Goal: Transaction & Acquisition: Purchase product/service

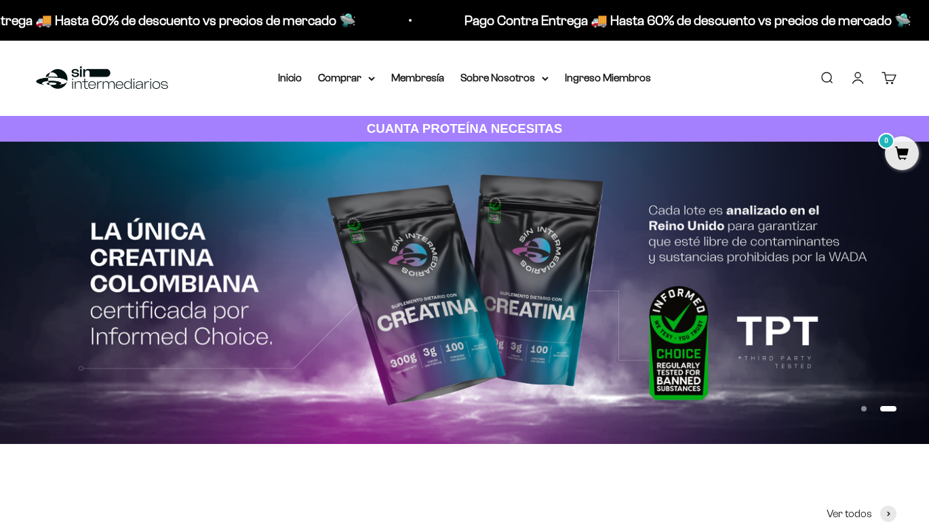
click at [609, 84] on li "Ingreso Miembros" at bounding box center [608, 78] width 86 height 18
click at [600, 79] on link "Ingreso Miembros" at bounding box center [608, 78] width 86 height 12
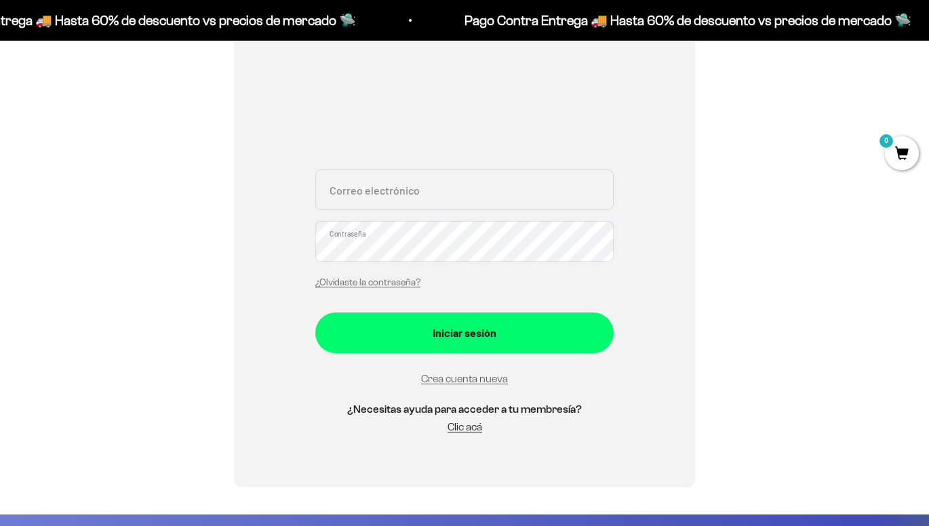
scroll to position [199, 0]
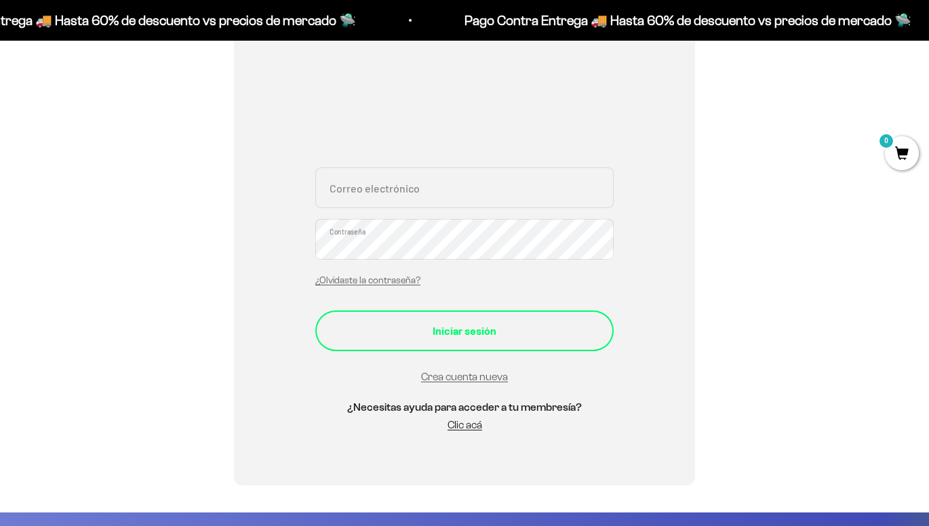
type input "[EMAIL_ADDRESS][DOMAIN_NAME]"
click at [511, 332] on div "Iniciar sesión" at bounding box center [465, 331] width 244 height 18
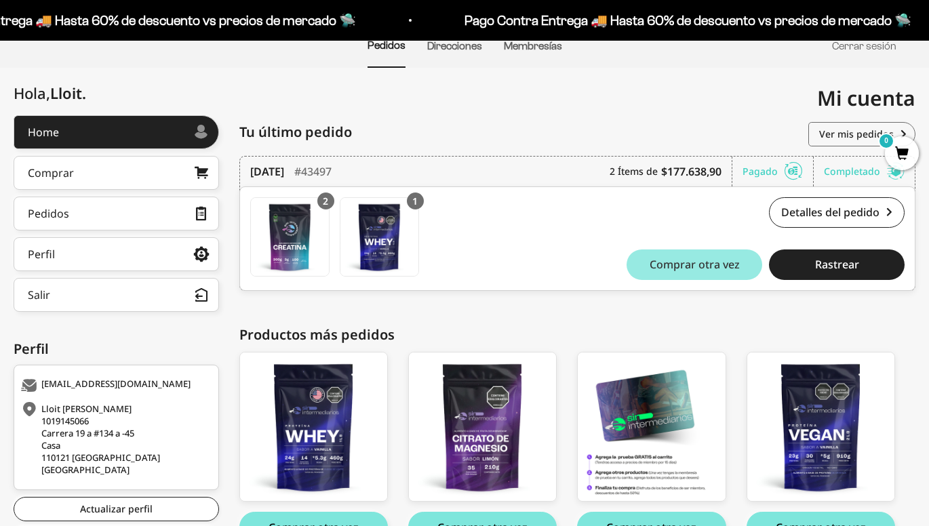
scroll to position [118, 0]
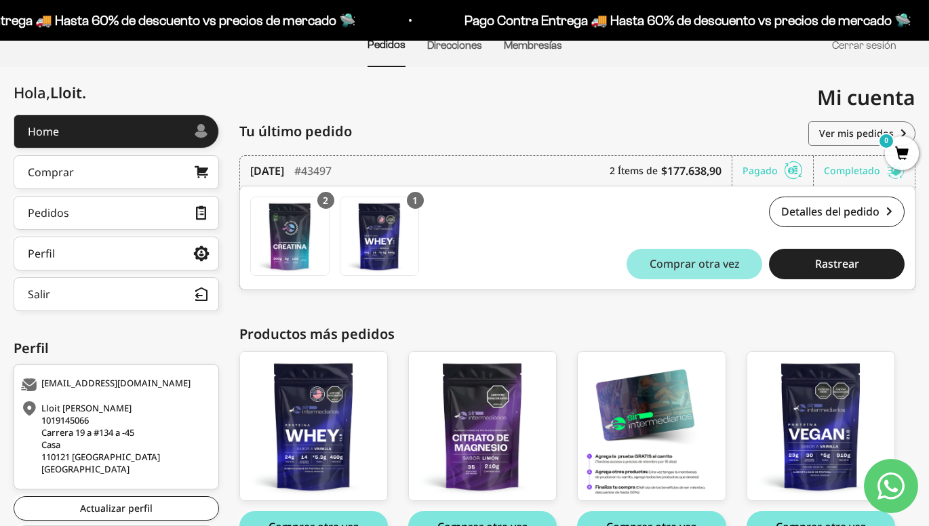
click at [729, 260] on span "Comprar otra vez" at bounding box center [695, 263] width 90 height 11
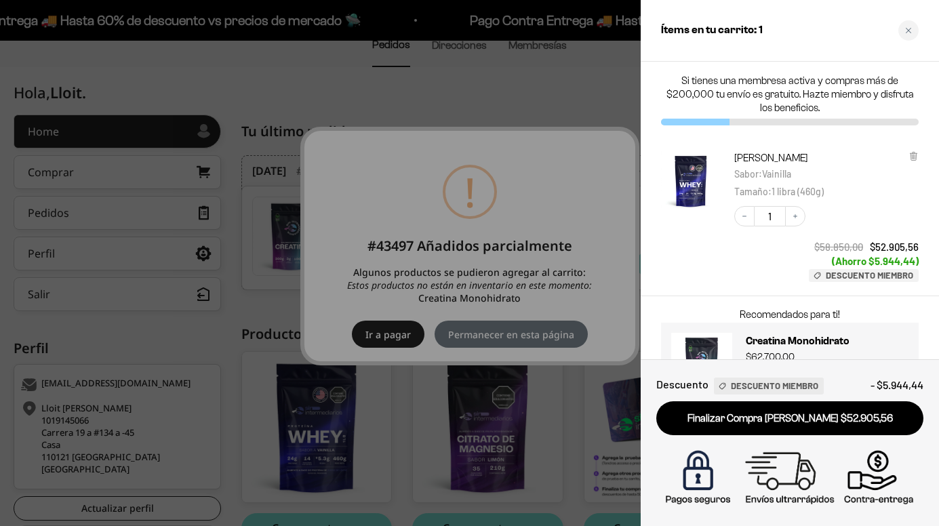
click at [394, 336] on div at bounding box center [469, 263] width 939 height 526
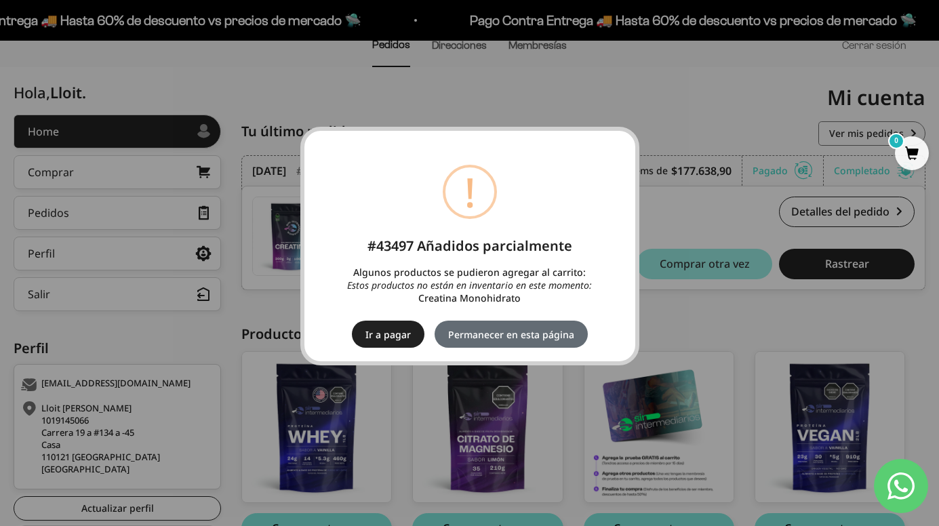
click at [547, 336] on button "Permanecer en esta página" at bounding box center [511, 334] width 153 height 27
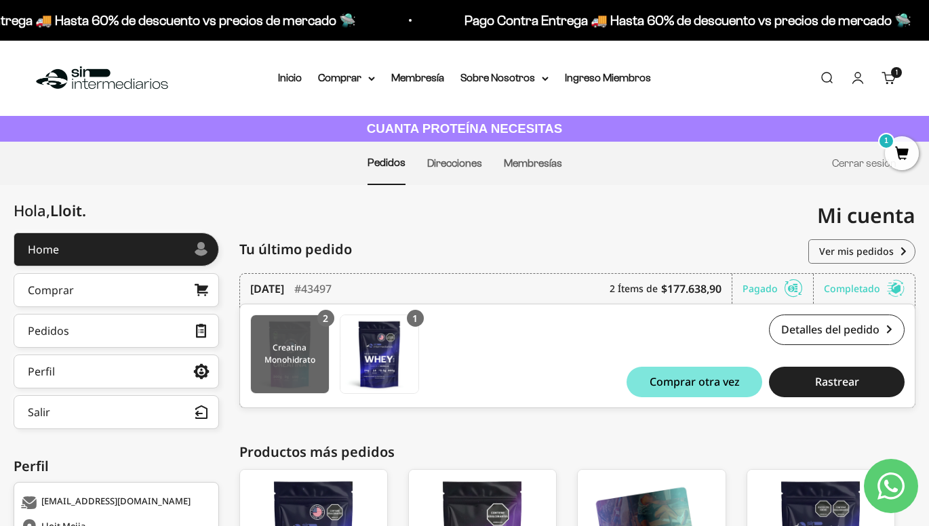
click at [300, 361] on img at bounding box center [290, 354] width 78 height 78
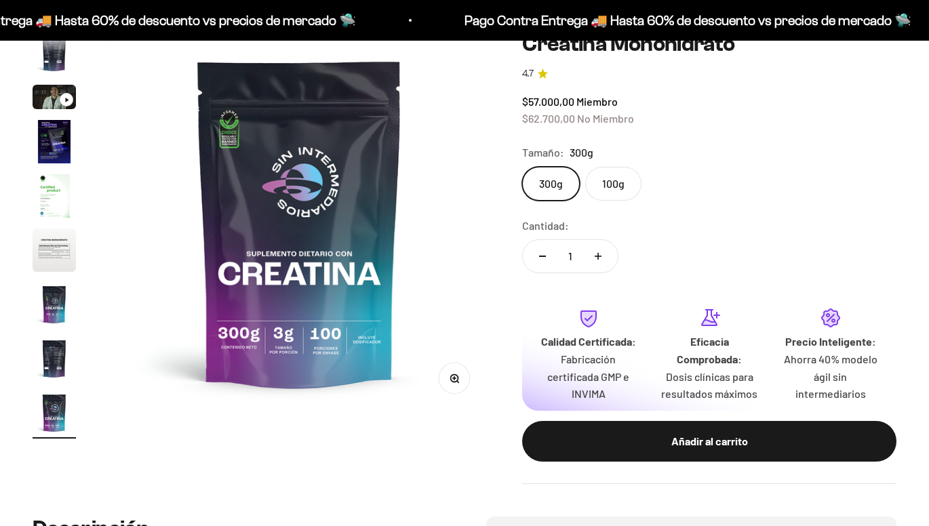
scroll to position [140, 0]
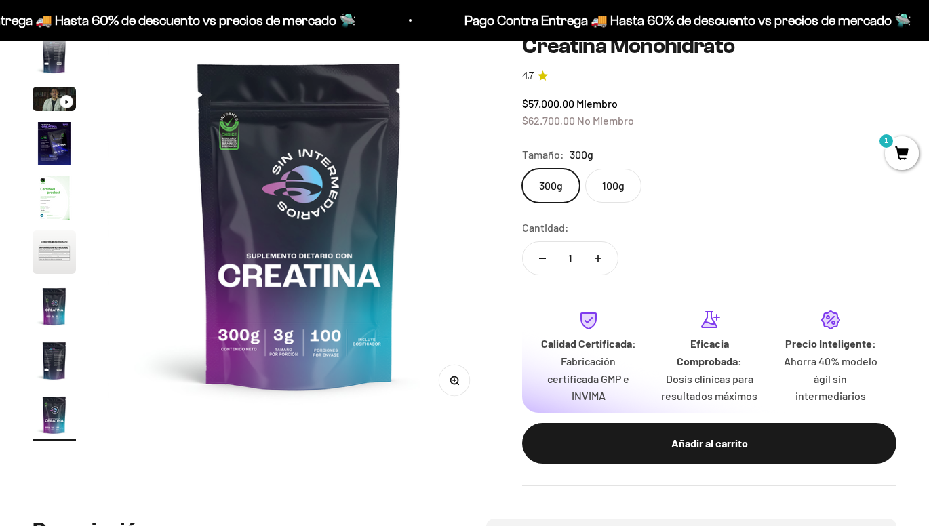
click at [608, 184] on label "100g" at bounding box center [613, 186] width 56 height 34
click at [522, 169] on input "100g" at bounding box center [522, 168] width 1 height 1
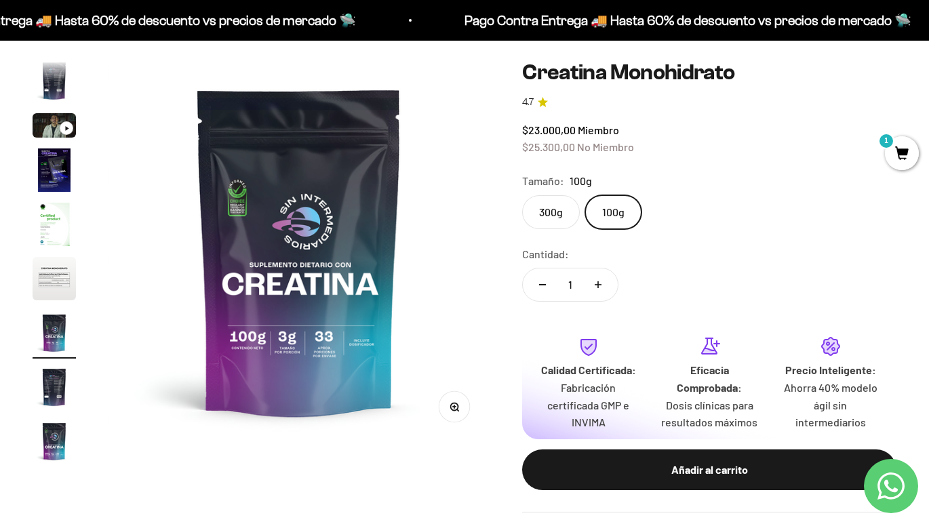
scroll to position [105, 0]
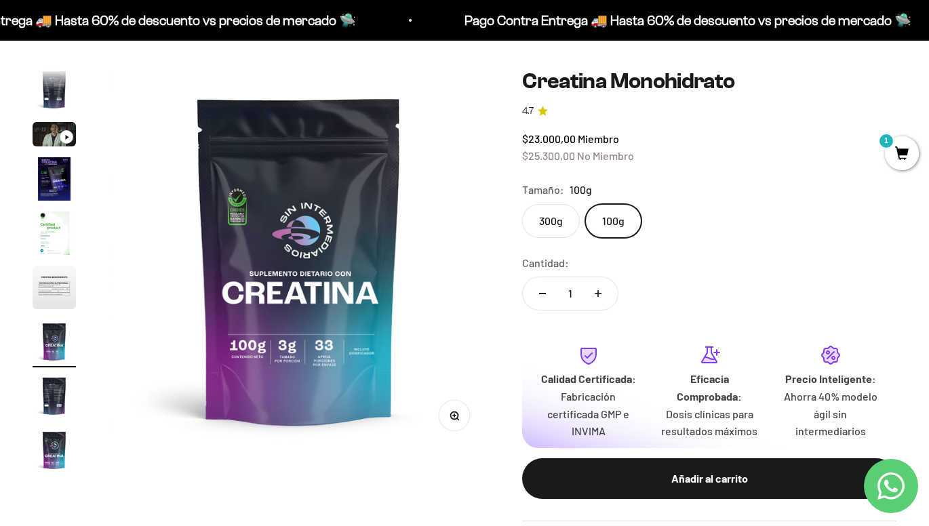
click at [564, 228] on label "300g" at bounding box center [551, 221] width 58 height 34
click at [522, 204] on input "300g" at bounding box center [522, 203] width 1 height 1
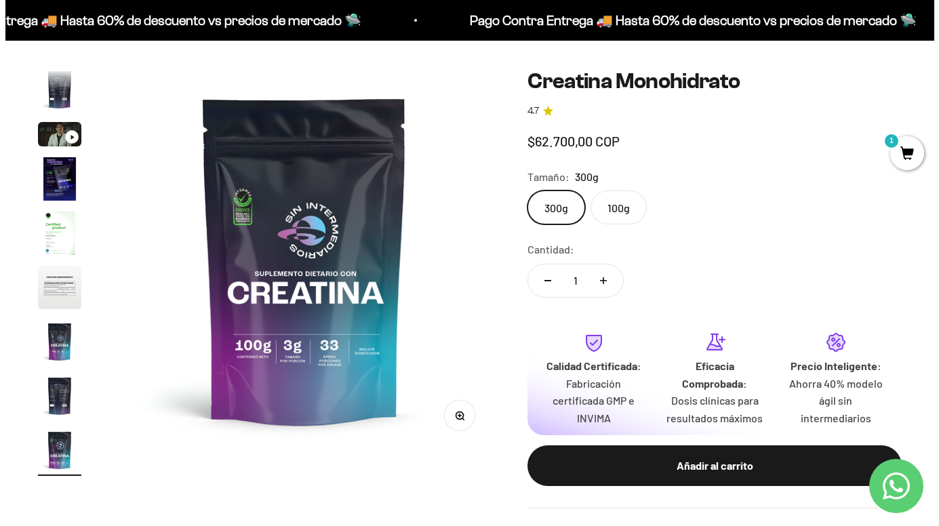
scroll to position [0, 3116]
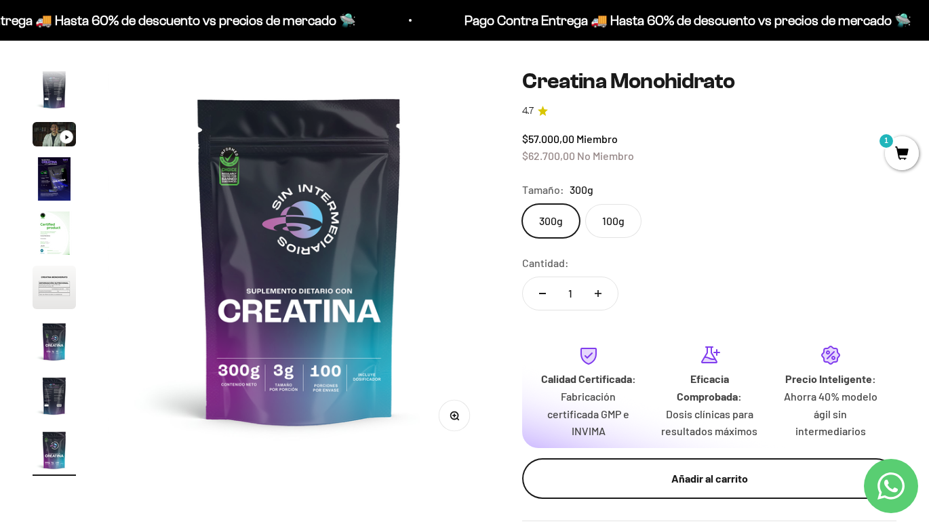
click at [733, 478] on div "Añadir al carrito" at bounding box center [709, 479] width 320 height 18
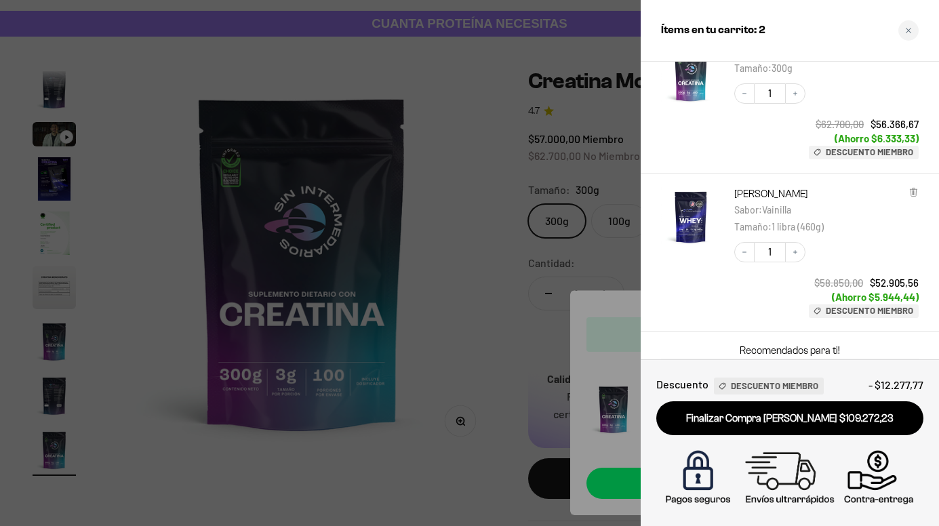
scroll to position [85, 0]
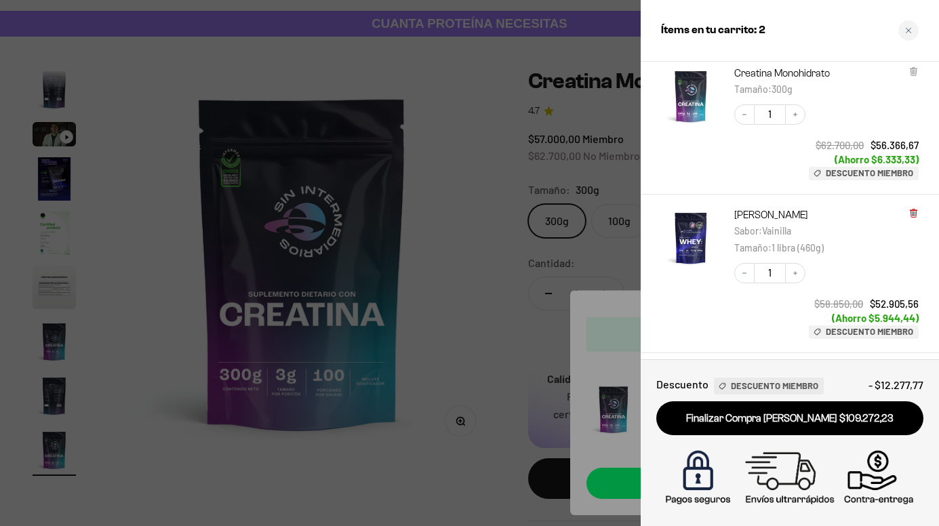
click at [916, 211] on icon at bounding box center [913, 213] width 5 height 7
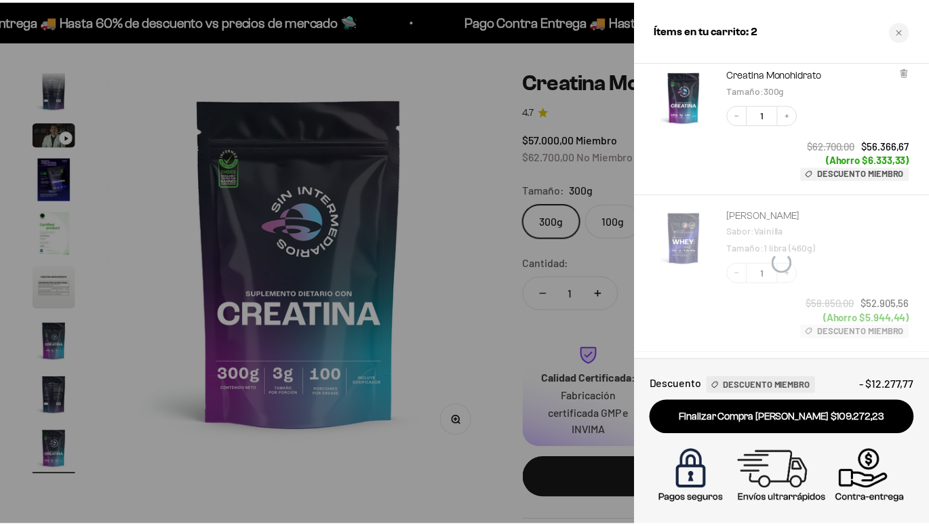
scroll to position [37, 0]
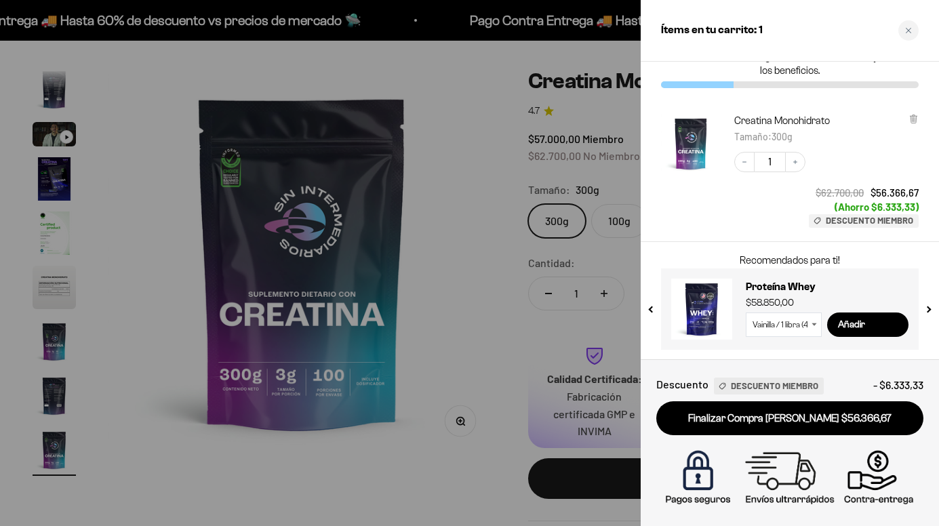
click at [526, 431] on div at bounding box center [469, 263] width 939 height 526
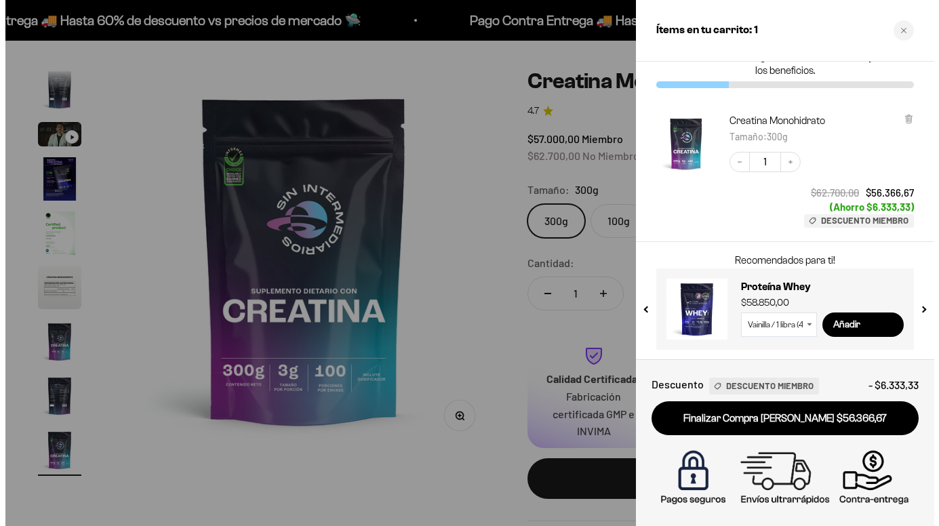
scroll to position [0, 3116]
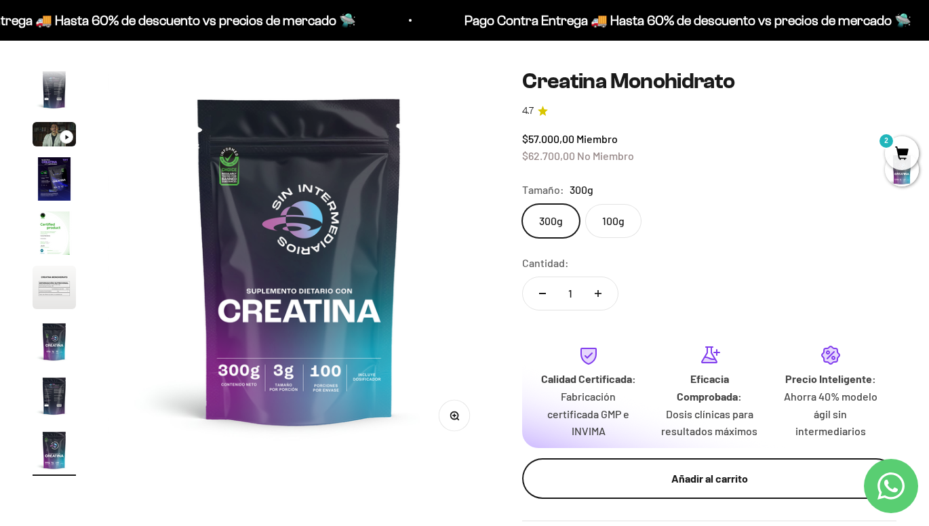
click at [705, 472] on div "Añadir al carrito" at bounding box center [709, 479] width 320 height 18
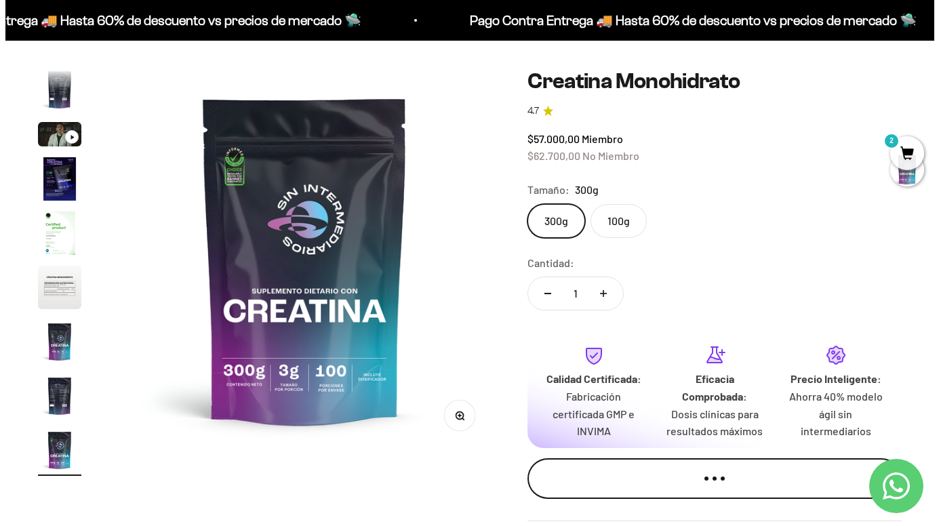
scroll to position [0, 3161]
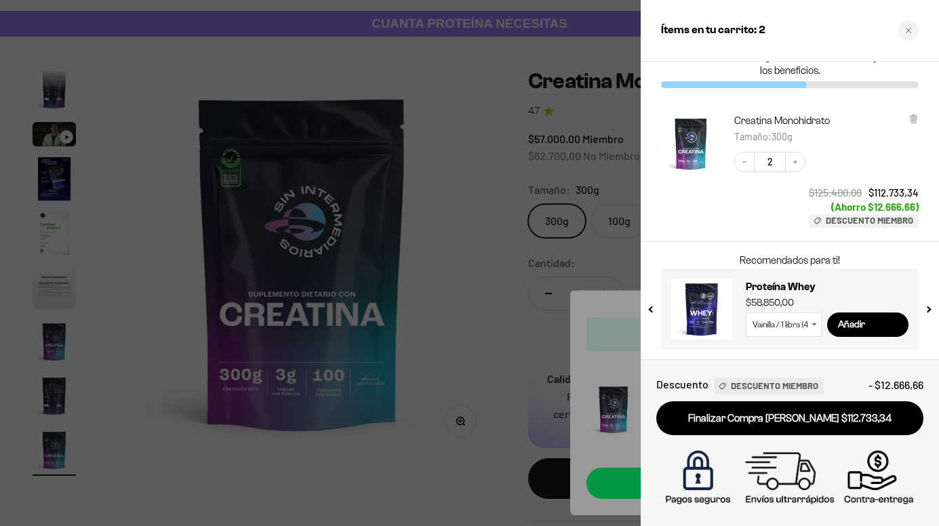
click at [771, 328] on select "Vainilla / 1 libra (460g) Vainilla / 2 libras (910g) Vainilla / 5 libras (2280g…" at bounding box center [784, 325] width 76 height 24
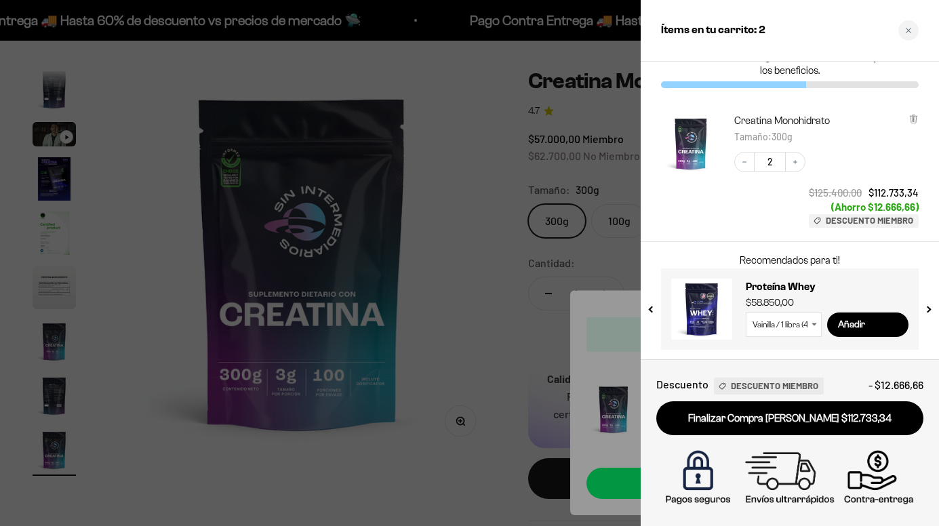
click at [804, 322] on select "Vainilla / 1 libra (460g) Vainilla / 2 libras (910g) Vainilla / 5 libras (2280g…" at bounding box center [784, 325] width 76 height 24
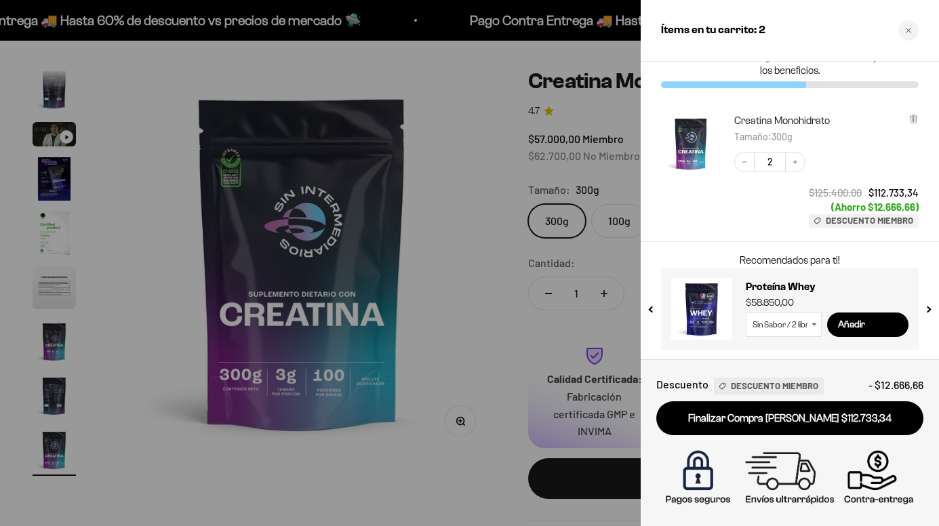
click at [746, 313] on select "Vainilla / 1 libra (460g) Vainilla / 2 libras (910g) Vainilla / 5 libras (2280g…" at bounding box center [784, 325] width 76 height 24
click at [857, 321] on input "Añadir" at bounding box center [868, 325] width 81 height 24
select select "42658509357265"
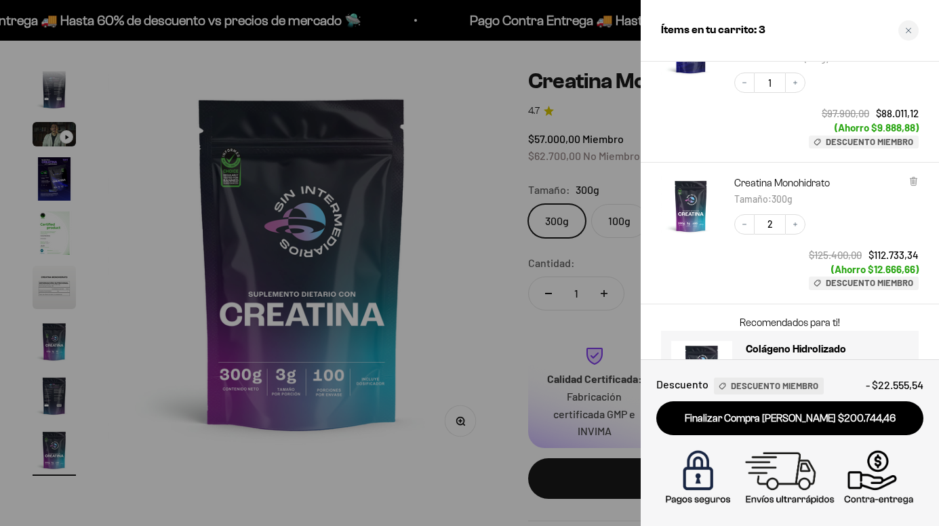
scroll to position [169, 0]
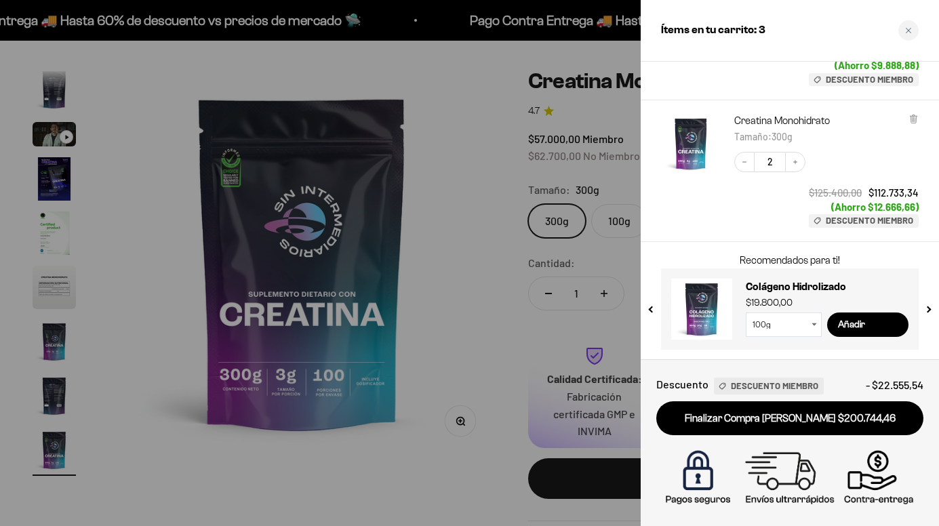
click at [929, 307] on button "next slide / item" at bounding box center [928, 305] width 12 height 81
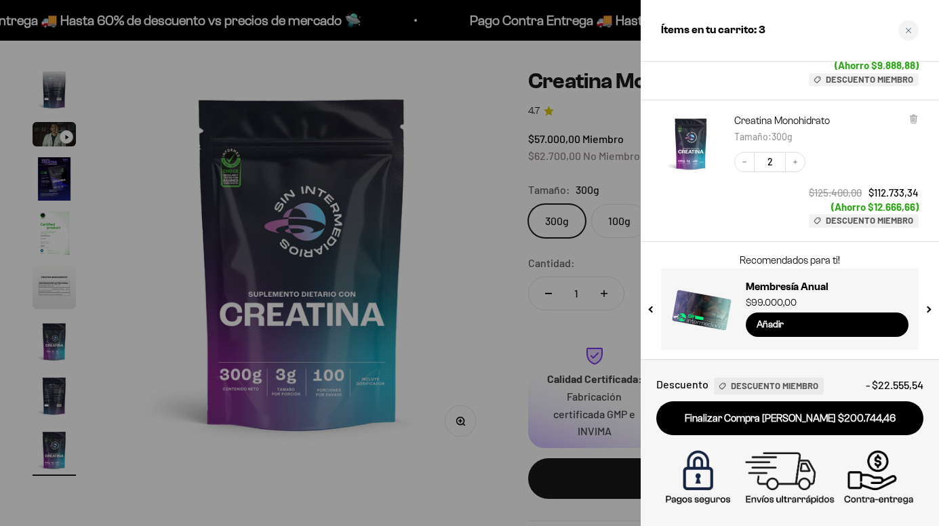
click at [929, 307] on button "next slide / item" at bounding box center [928, 305] width 12 height 81
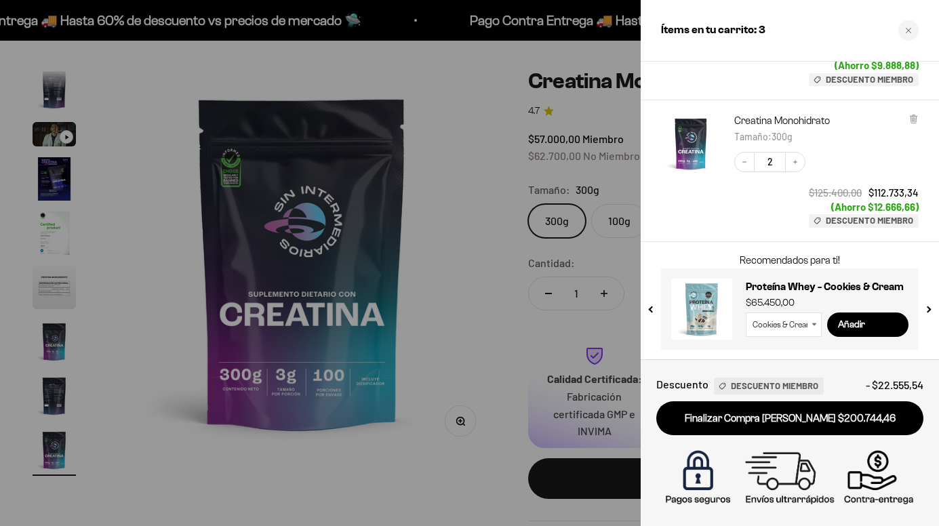
click at [929, 307] on button "next slide / item" at bounding box center [928, 305] width 12 height 81
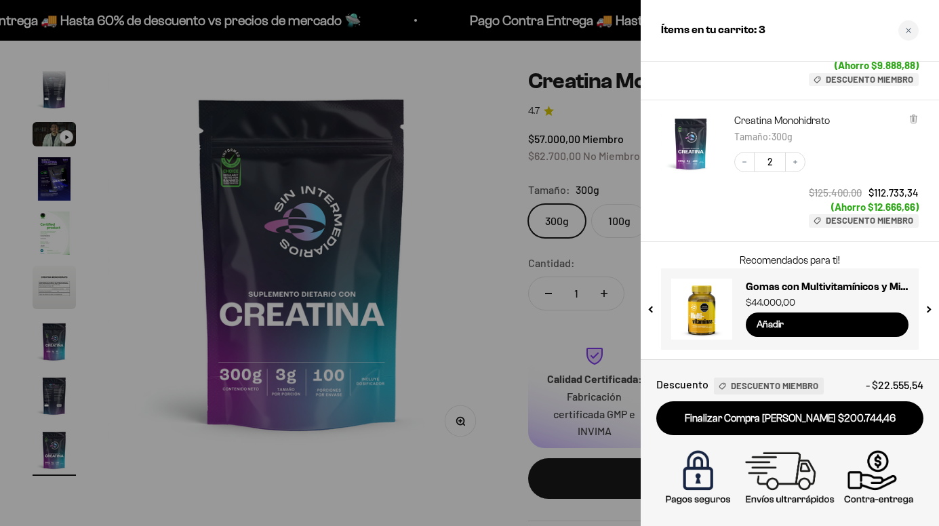
click at [929, 307] on button "next slide / item" at bounding box center [928, 305] width 12 height 81
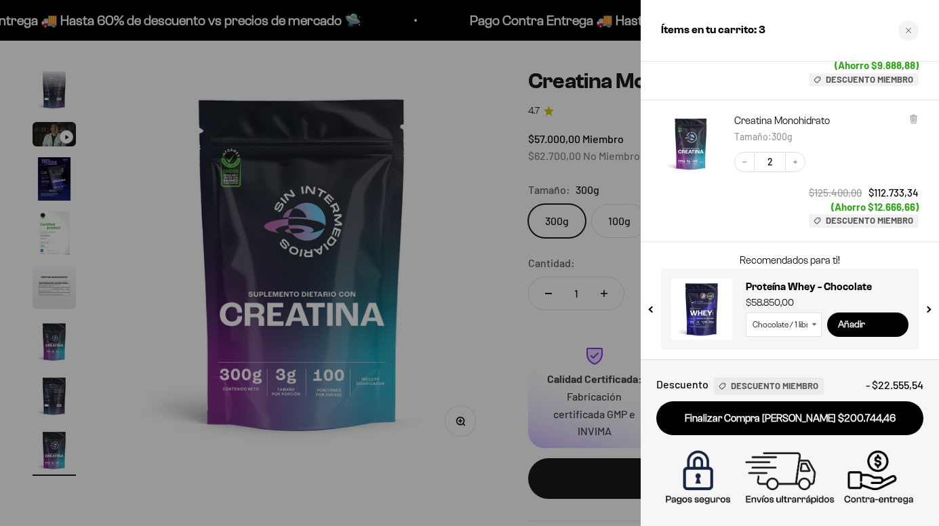
click at [863, 331] on input "Añadir" at bounding box center [868, 325] width 81 height 24
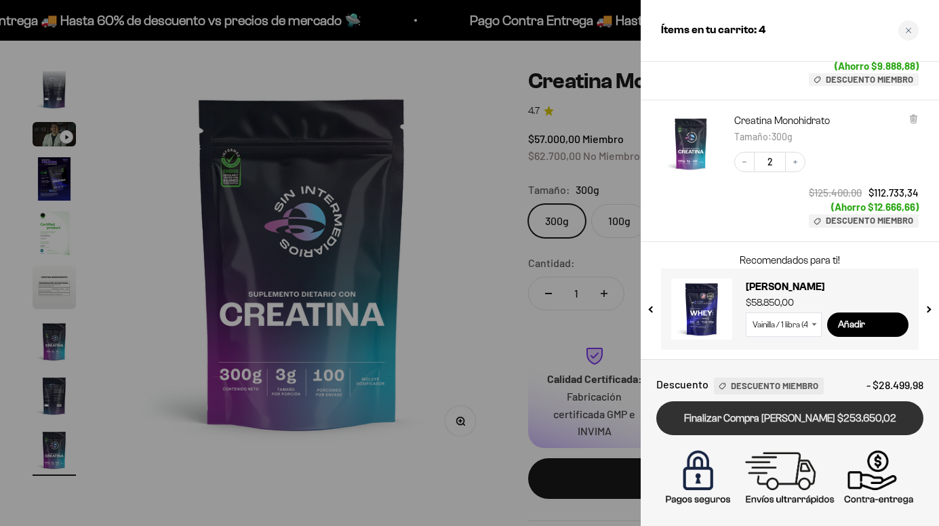
click at [825, 425] on link "Finalizar Compra [PERSON_NAME] $253.650,02" at bounding box center [790, 419] width 267 height 35
